Goal: Information Seeking & Learning: Learn about a topic

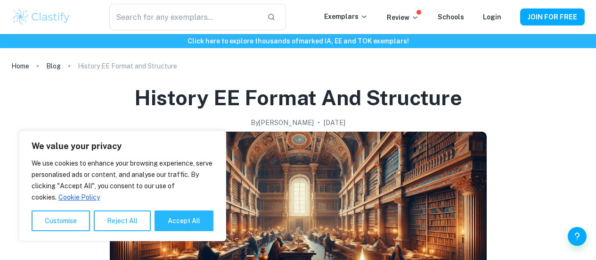
scroll to position [76, 0]
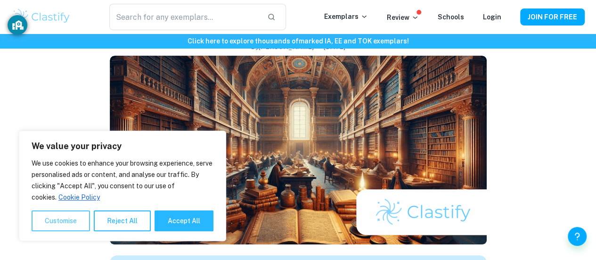
click at [63, 220] on button "Customise" at bounding box center [61, 220] width 58 height 21
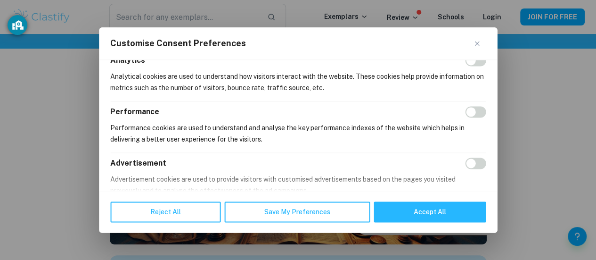
scroll to position [247, 0]
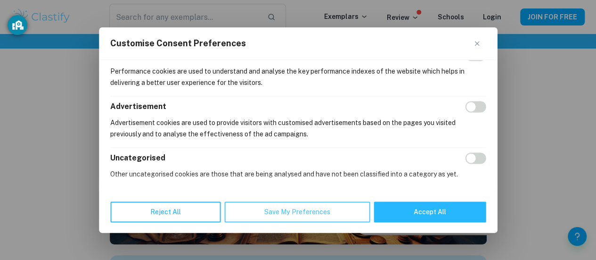
click at [269, 210] on button "Save My Preferences" at bounding box center [297, 211] width 146 height 21
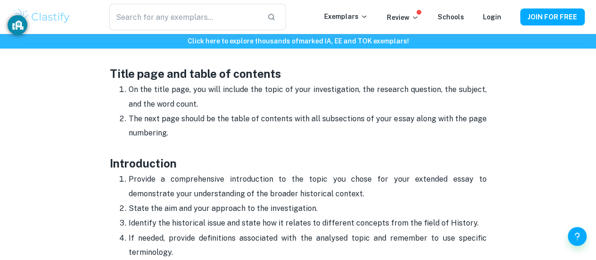
scroll to position [453, 0]
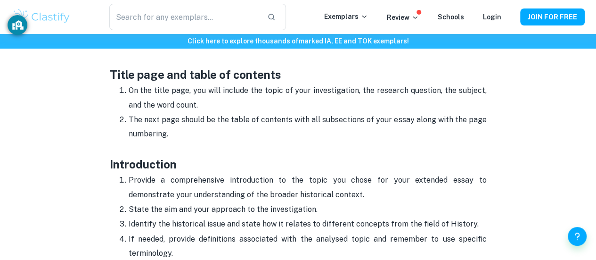
drag, startPoint x: 267, startPoint y: 95, endPoint x: 268, endPoint y: 106, distance: 11.3
click at [268, 106] on p "On the title page, you will include the topic of your investigation, the resear…" at bounding box center [308, 97] width 358 height 29
copy p "opic of your investigation, the research question, the subject, and the word co…"
click at [235, 200] on p "Provide a comprehensive introduction to the topic you chose for your extended e…" at bounding box center [308, 187] width 358 height 29
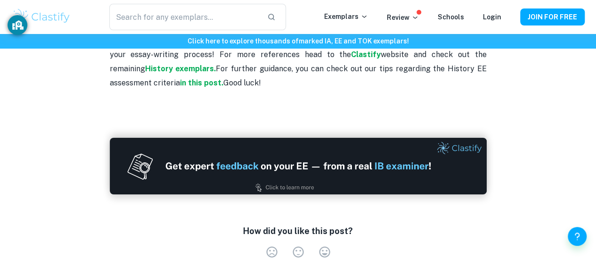
scroll to position [1699, 0]
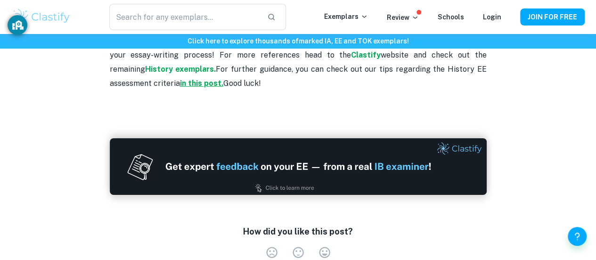
click at [180, 88] on strong "in this post." at bounding box center [201, 83] width 43 height 9
click at [397, 96] on p "We are hoping that you found this guide useful and that you will be able to use…" at bounding box center [298, 69] width 377 height 100
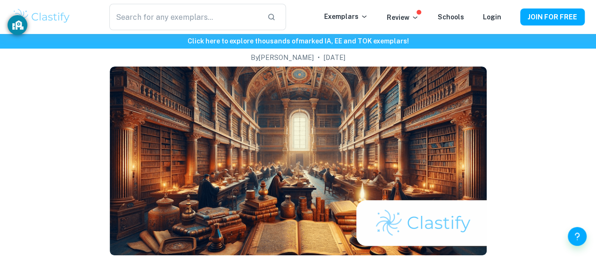
scroll to position [0, 0]
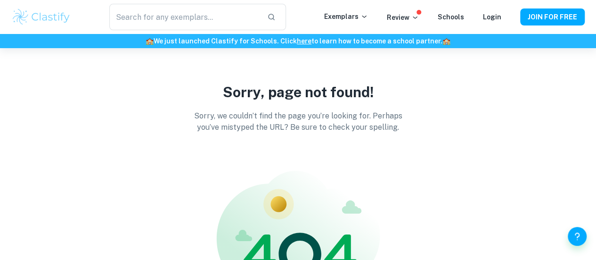
scroll to position [5, 0]
